Goal: Transaction & Acquisition: Purchase product/service

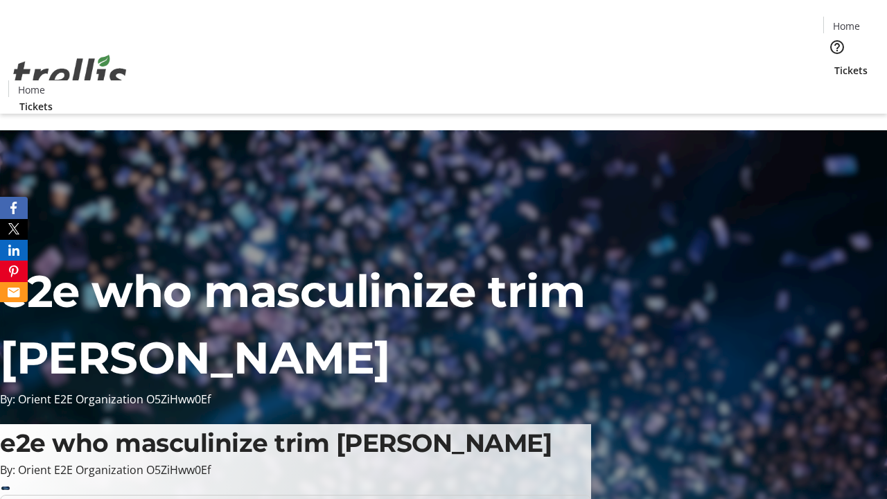
click at [834, 63] on span "Tickets" at bounding box center [850, 70] width 33 height 15
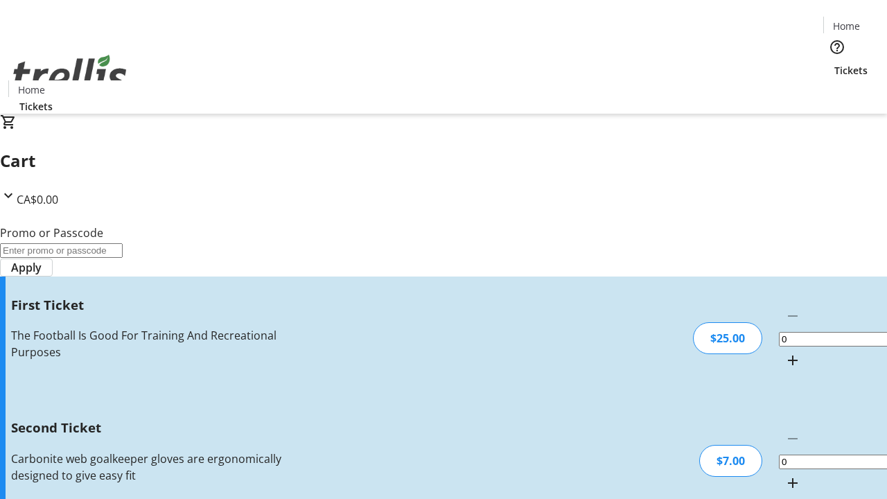
click at [784, 352] on mat-icon "Increment by one" at bounding box center [792, 360] width 17 height 17
type input "1"
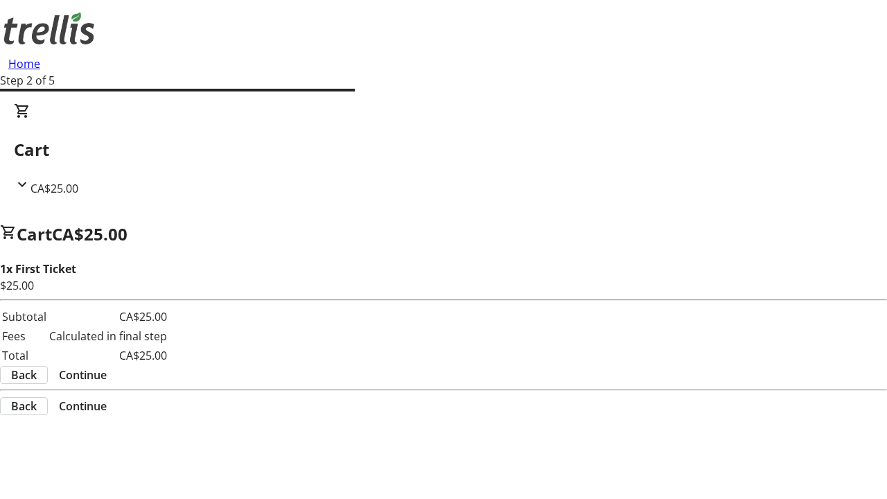
click at [107, 366] on span "Continue" at bounding box center [83, 374] width 48 height 17
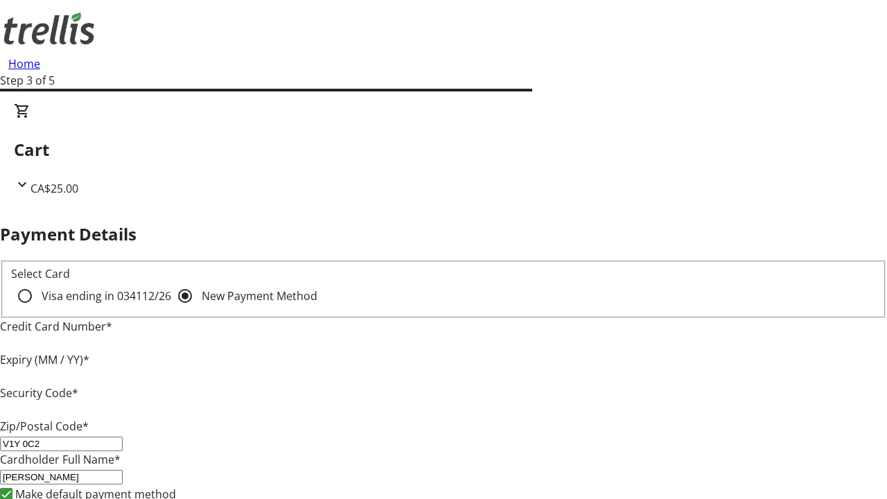
type input "V1Y 0C2"
